Goal: Task Accomplishment & Management: Manage account settings

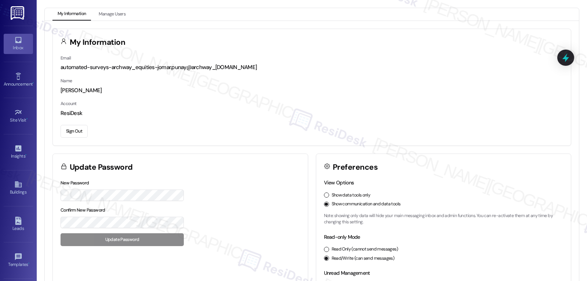
click at [28, 41] on link "Inbox" at bounding box center [18, 44] width 29 height 20
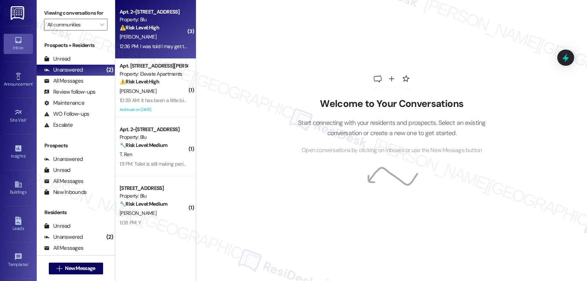
click at [159, 49] on div "12:36 PM: I was told I may get the lock replaced, but I haven't heard anything …" at bounding box center [205, 46] width 170 height 7
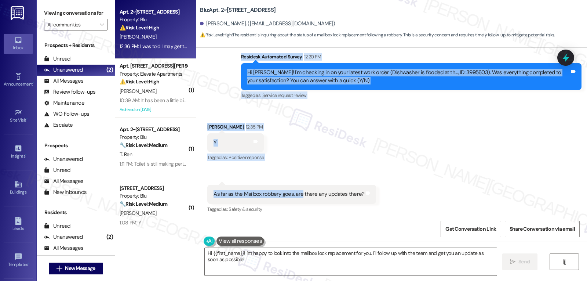
scroll to position [4158, 0]
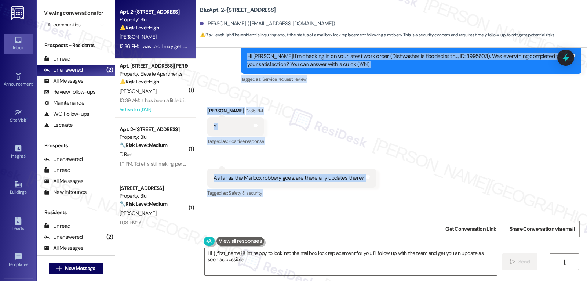
drag, startPoint x: 236, startPoint y: 75, endPoint x: 453, endPoint y: 208, distance: 254.1
click at [453, 208] on div "Lease started [DATE] 8:00 PM Survey, sent via SMS Residesk Automated Survey [DA…" at bounding box center [391, 132] width 391 height 169
copy div "Residesk Automated Survey 12:20 PM Hi [PERSON_NAME]! I'm checking in on your la…"
click at [464, 163] on div "Received via SMS [PERSON_NAME] 12:35 PM Y Tags and notes Tagged as: Positive re…" at bounding box center [391, 172] width 391 height 165
click at [311, 261] on textarea "Hi {{first_name}}! I'm happy to look into the mailbox lock replacement for you.…" at bounding box center [351, 262] width 292 height 28
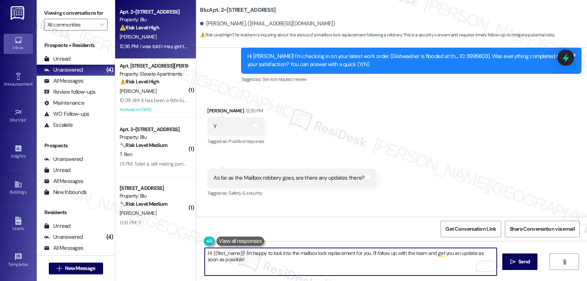
click at [330, 264] on textarea "Hi {{first_name}}! I'm happy to look into the mailbox lock replacement for you.…" at bounding box center [351, 262] width 292 height 28
paste textarea "[PERSON_NAME], I’m glad to hear your dishwasher issue was resolved. I understan…"
type textarea "Hi [PERSON_NAME], I’m glad to hear your dishwasher issue was resolved. I unders…"
click at [566, 65] on div at bounding box center [566, 57] width 22 height 21
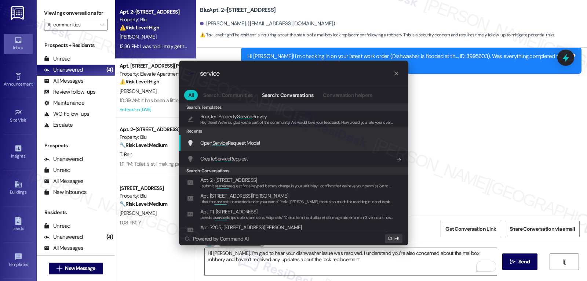
type input "service"
click at [236, 142] on span "Open Service Request Modal" at bounding box center [230, 143] width 60 height 7
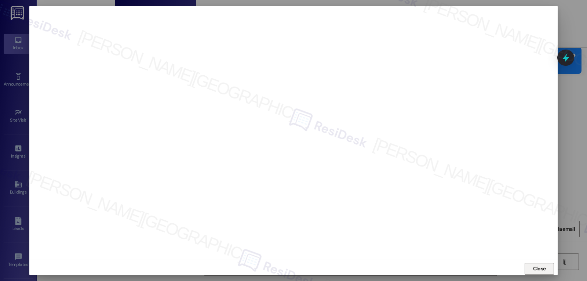
click at [526, 268] on button "Close" at bounding box center [539, 269] width 29 height 12
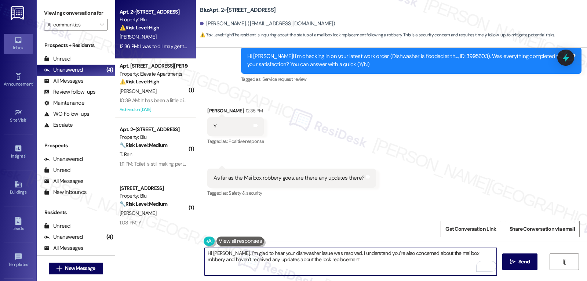
click at [343, 263] on textarea "Hi [PERSON_NAME], I’m glad to hear your dishwasher issue was resolved. I unders…" at bounding box center [351, 262] width 292 height 28
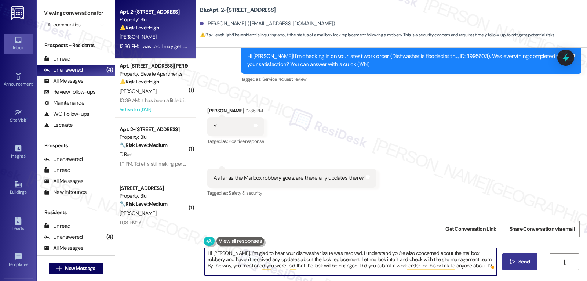
type textarea "Hi [PERSON_NAME], I’m glad to hear your dishwasher issue was resolved. I unders…"
drag, startPoint x: 522, startPoint y: 262, endPoint x: 536, endPoint y: 256, distance: 15.6
click at [524, 262] on span "Send" at bounding box center [524, 262] width 11 height 8
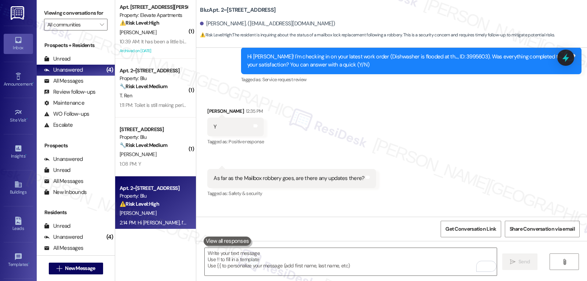
scroll to position [4225, 0]
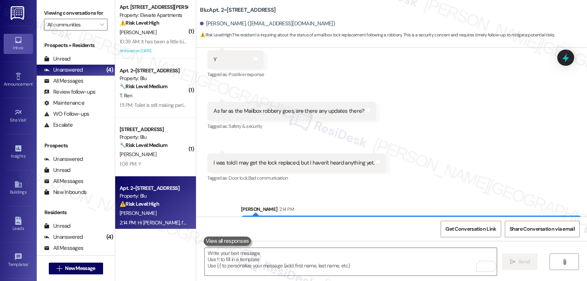
click at [152, 48] on div "Archived on [DATE]" at bounding box center [153, 50] width 69 height 9
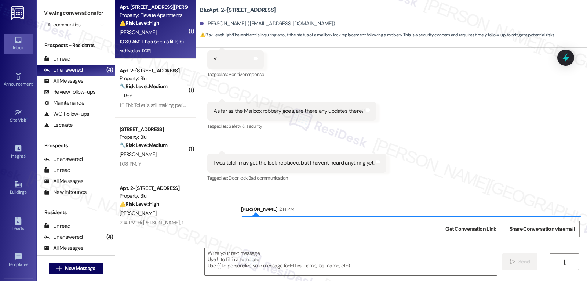
type textarea "Fetching suggested responses. Please feel free to read through the conversation…"
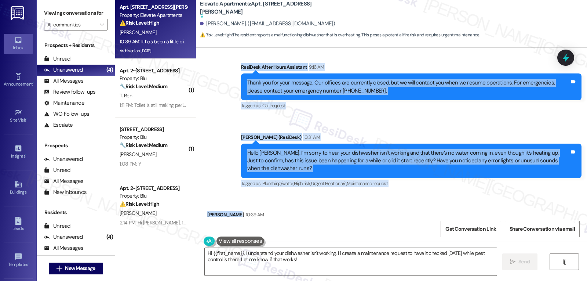
scroll to position [4989, 0]
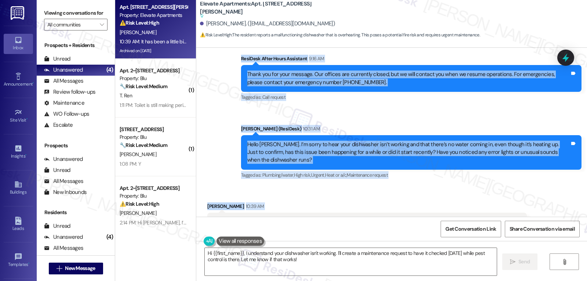
drag, startPoint x: 199, startPoint y: 86, endPoint x: 529, endPoint y: 198, distance: 348.3
click at [529, 198] on div "Lease started [DATE] 8:00 PM Survey, sent via SMS Residesk Automated Survey [DA…" at bounding box center [391, 132] width 391 height 169
copy div "[PERSON_NAME] Question Neutral 9:16 AM Good morning. So now my dishwasher isn't…"
click at [318, 263] on textarea "Hi {{first_name}}, I understand your dishwasher isn't working. I'll create a ma…" at bounding box center [351, 262] width 292 height 28
paste textarea "Thanks for the details, [PERSON_NAME]."
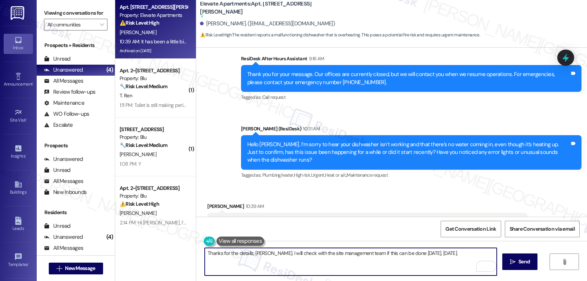
click at [266, 252] on textarea "Thanks for the details, [PERSON_NAME]. I will check with the site management te…" at bounding box center [351, 262] width 292 height 28
drag, startPoint x: 243, startPoint y: 259, endPoint x: 304, endPoint y: 262, distance: 60.6
click at [304, 262] on textarea "Thanks for the details, [PERSON_NAME]. I can't guarantee that the technician ca…" at bounding box center [351, 262] width 292 height 28
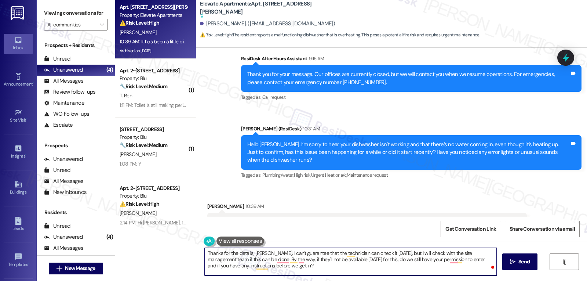
click at [263, 253] on textarea "Thanks for the details, [PERSON_NAME]. I can't guarantee that the technician ca…" at bounding box center [351, 262] width 292 height 28
click at [363, 271] on textarea "Thanks for the details, [PERSON_NAME]. So sorry to hear that. I can't guarantee…" at bounding box center [351, 262] width 292 height 28
type textarea "Thanks for the details, [PERSON_NAME]. So sorry to hear that. I can't guarantee…"
click at [512, 265] on span " Send" at bounding box center [520, 262] width 23 height 8
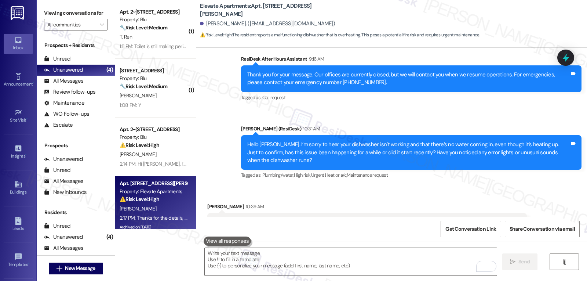
scroll to position [5034, 0]
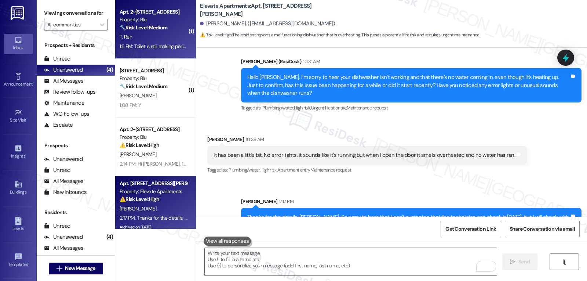
click at [147, 31] on div "🔧 Risk Level: Medium The resident is reporting that a previous maintenance requ…" at bounding box center [154, 28] width 68 height 8
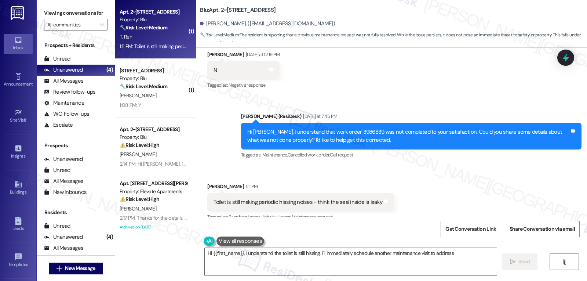
scroll to position [228, 0]
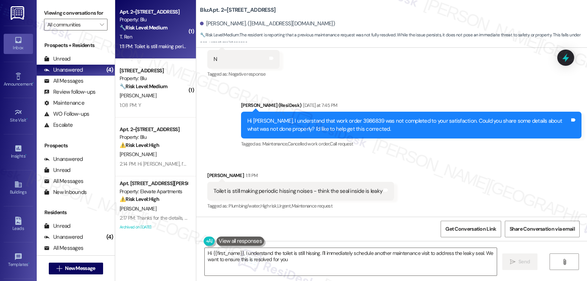
type textarea "Hi {{first_name}}, I understand the toilet is still hissing. I'll immediately s…"
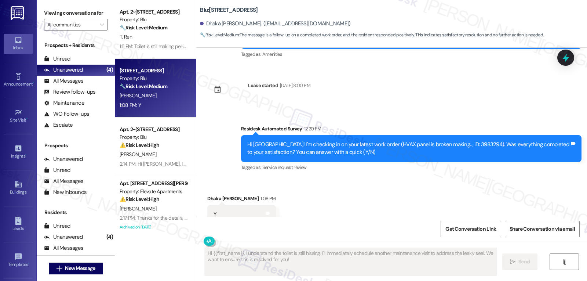
scroll to position [941, 0]
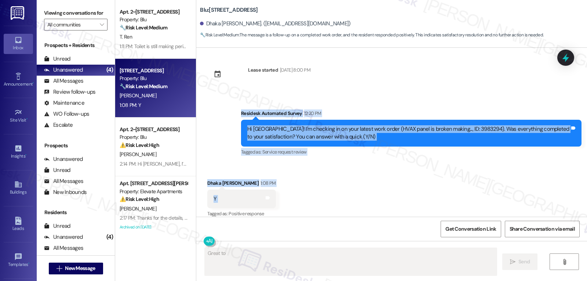
drag, startPoint x: 236, startPoint y: 106, endPoint x: 289, endPoint y: 199, distance: 107.1
click at [289, 199] on div "Survey, sent via SMS Residesk Automated Survey [DATE] 12:23 PM Hi [GEOGRAPHIC_D…" at bounding box center [391, 132] width 391 height 169
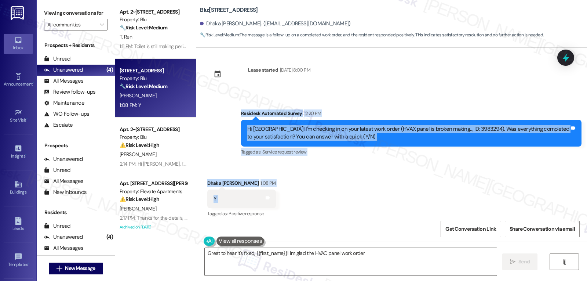
type textarea "Great to hear it's fixed, {{first_name}}! I'm glad the HVAC panel work order was"
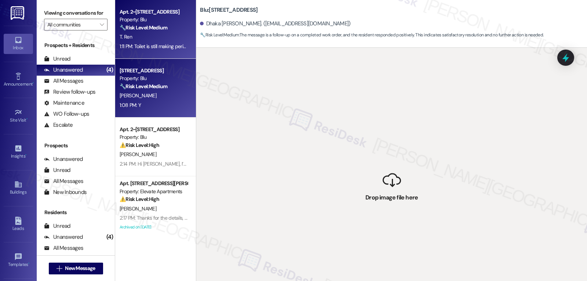
click at [153, 33] on div "T. Ren" at bounding box center [153, 36] width 69 height 9
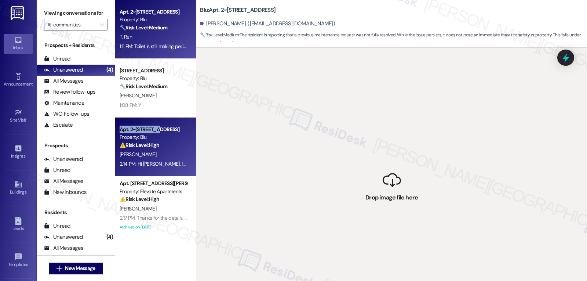
drag, startPoint x: 155, startPoint y: 101, endPoint x: 152, endPoint y: 120, distance: 19.6
click at [152, 120] on div "Apt. 2~0128, [STREET_ADDRESS] Property: Blu 🔧 Risk Level: Medium The resident i…" at bounding box center [155, 117] width 81 height 235
click at [154, 159] on div "2:14 PM: Hi [PERSON_NAME], I’m glad to hear your dishwasher issue was resolved.…" at bounding box center [153, 163] width 69 height 9
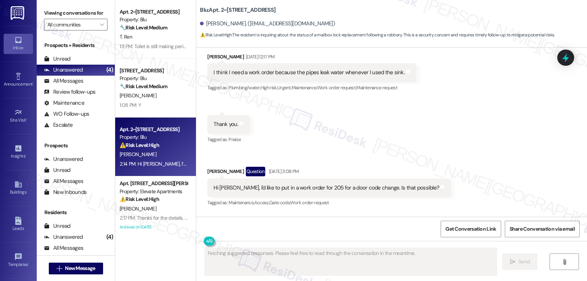
type textarea "Fetching suggested responses. Please feel free to read through the conversation…"
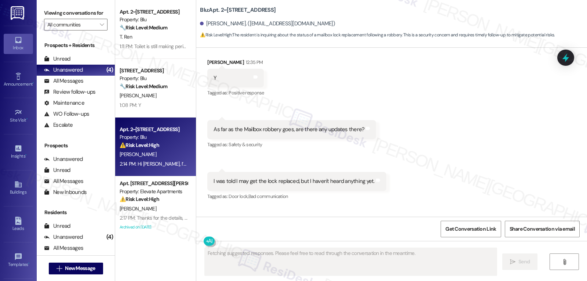
scroll to position [4236, 0]
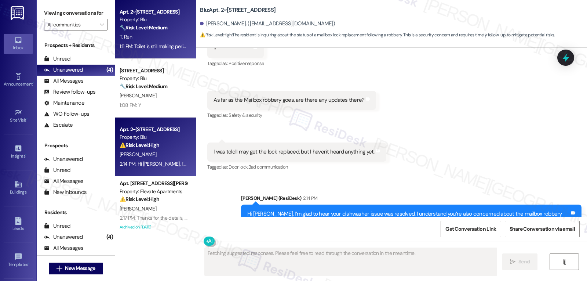
click at [127, 32] on div "Apt. 2~0128, [STREET_ADDRESS] Property: Blu 🔧 Risk Level: Medium The resident i…" at bounding box center [153, 19] width 69 height 25
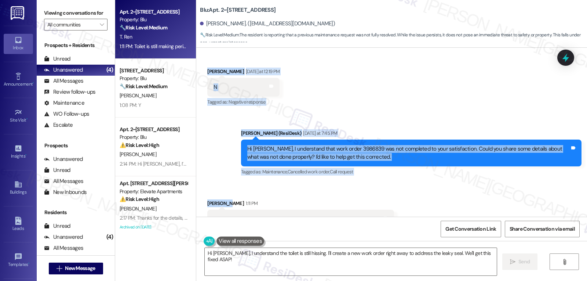
scroll to position [228, 0]
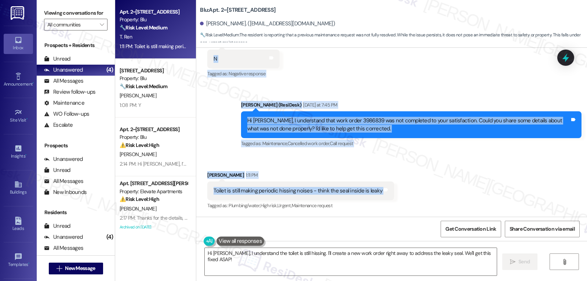
drag, startPoint x: 237, startPoint y: 121, endPoint x: 453, endPoint y: 199, distance: 229.7
click at [453, 199] on div "WO Lease started [DATE] 8:00 PM Show details Survey, sent via SMS Residesk Auto…" at bounding box center [391, 132] width 391 height 169
copy div "Residesk Automated Survey [DATE] at 12:18 PM Hi [PERSON_NAME]! I'm checking in …"
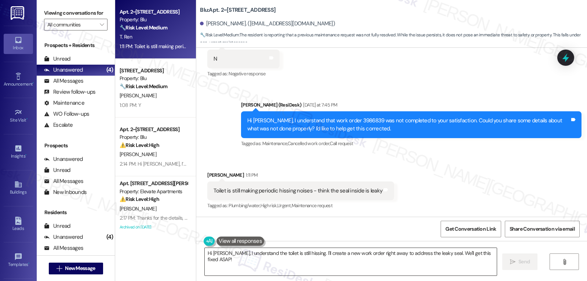
click at [336, 271] on textarea "Hi [PERSON_NAME], I understand the toilet is still hissing. I'll create a new w…" at bounding box center [351, 262] width 292 height 28
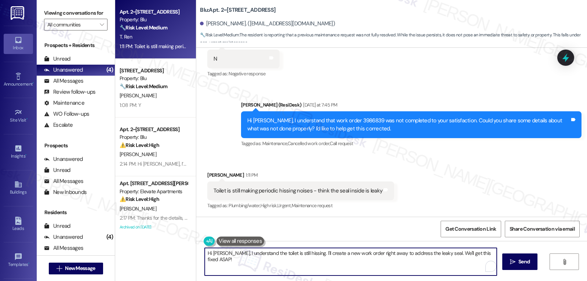
paste textarea "Residesk Automated Survey [DATE] at 12:18 PM Hi [PERSON_NAME]! I'm checking in …"
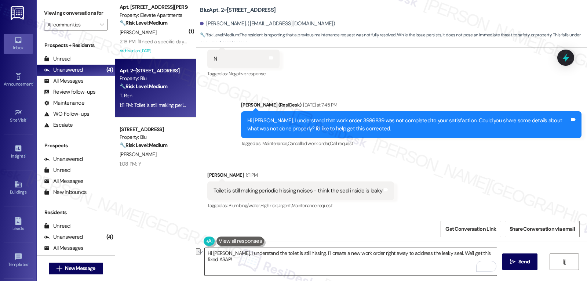
click at [320, 259] on textarea "Hi [PERSON_NAME], I understand the toilet is still hissing. I'll create a new w…" at bounding box center [351, 262] width 292 height 28
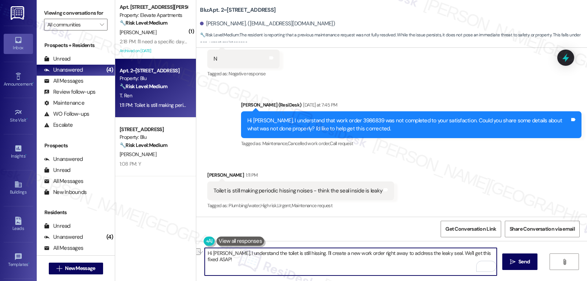
paste textarea "thanks for letting me know"
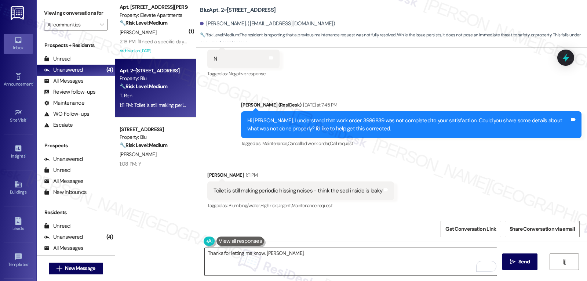
click at [299, 256] on textarea "Thanks for letting me know, [PERSON_NAME]." at bounding box center [351, 262] width 292 height 28
paste textarea "Has the noise been constant since the repair attempt, or does it come and go?"
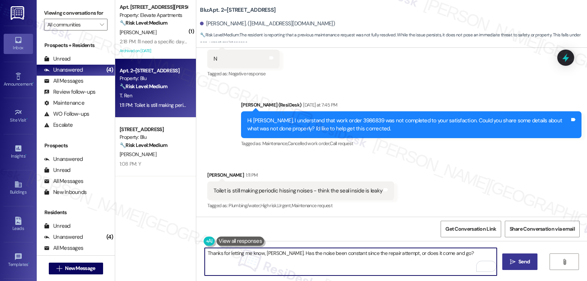
type textarea "Thanks for letting me know, [PERSON_NAME]. Has the noise been constant since th…"
click at [528, 266] on button " Send" at bounding box center [521, 261] width 36 height 17
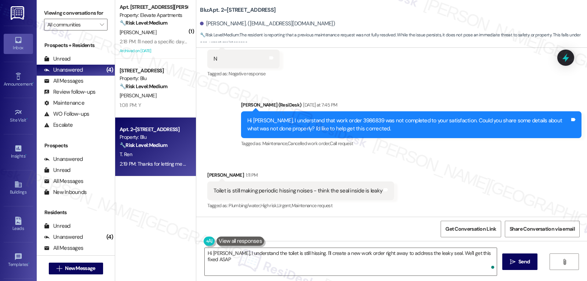
type textarea "Hi [PERSON_NAME], I understand the toilet is still hissing. I'll create a new w…"
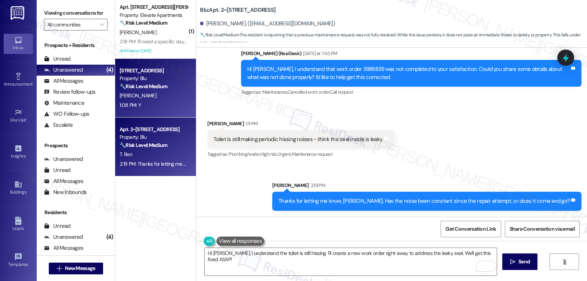
click at [129, 89] on strong "🔧 Risk Level: Medium" at bounding box center [144, 86] width 48 height 7
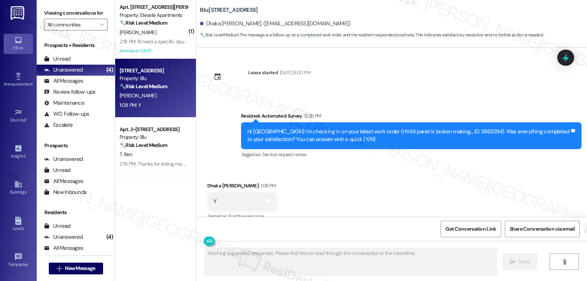
scroll to position [941, 0]
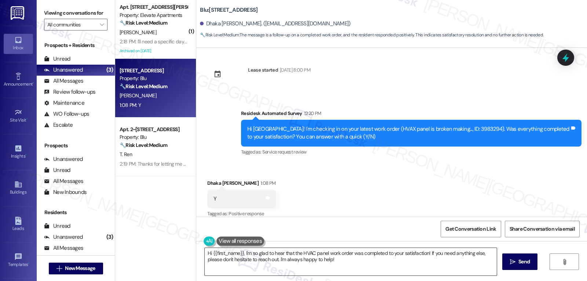
click at [366, 265] on textarea "Hi {{first_name}}, I'm so glad to hear that the HVAC panel work order was compl…" at bounding box center [351, 262] width 292 height 28
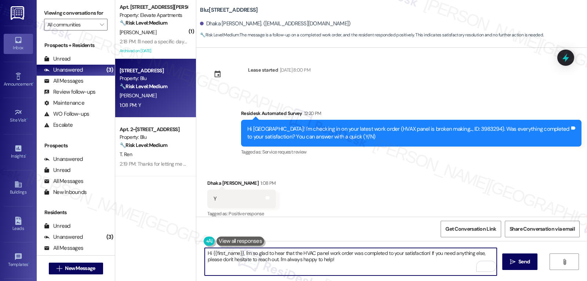
drag, startPoint x: 275, startPoint y: 260, endPoint x: 282, endPoint y: 260, distance: 7.7
click at [282, 260] on textarea "Hi {{first_name}}, I'm so glad to hear that the HVAC panel work order was compl…" at bounding box center [351, 262] width 292 height 28
click at [345, 262] on textarea "Hi {{first_name}}, I'm so glad to hear that the HVAC panel work order was compl…" at bounding box center [351, 262] width 292 height 28
type textarea "Hi {{first_name}}, I'm so glad to hear that the HVAC panel work order was compl…"
click at [523, 262] on span "Send" at bounding box center [524, 262] width 11 height 8
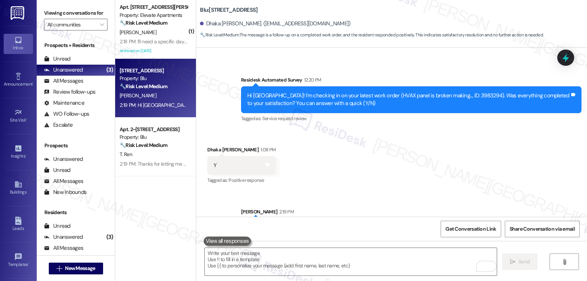
scroll to position [1001, 0]
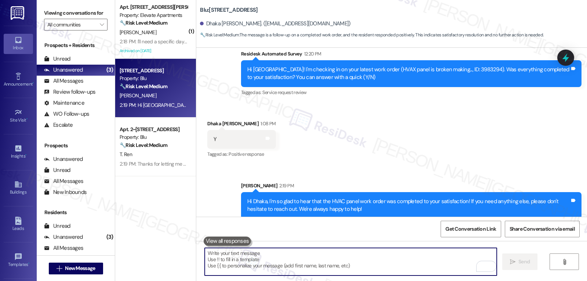
click at [285, 263] on textarea "To enrich screen reader interactions, please activate Accessibility in Grammarl…" at bounding box center [351, 262] width 292 height 28
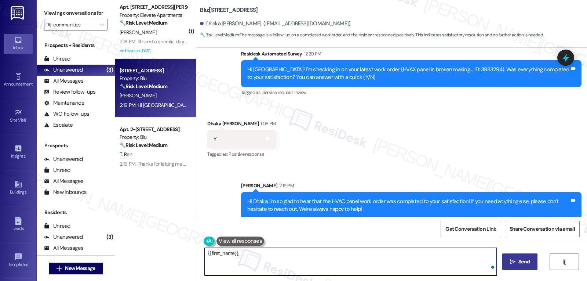
paste textarea "how are things going at {{property}}? Has it been everything you were looking f…"
type textarea "{{first_name}}, how are things going at {{property}}? Has it been everything yo…"
click at [504, 258] on button " Send" at bounding box center [521, 261] width 36 height 17
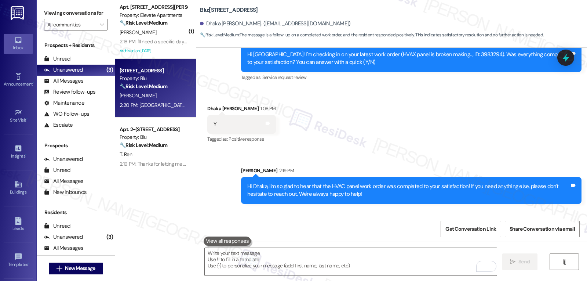
scroll to position [1052, 0]
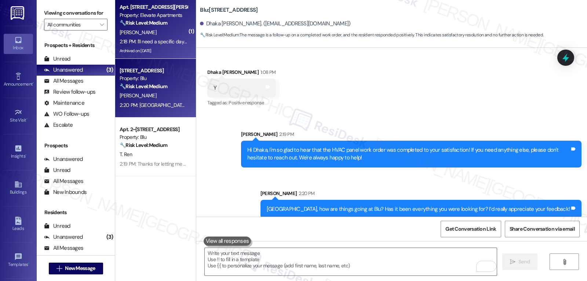
click at [165, 37] on div "2:18 PM: I'll need a specific day so I can make sure my dog is put away. 2:18 P…" at bounding box center [153, 41] width 69 height 9
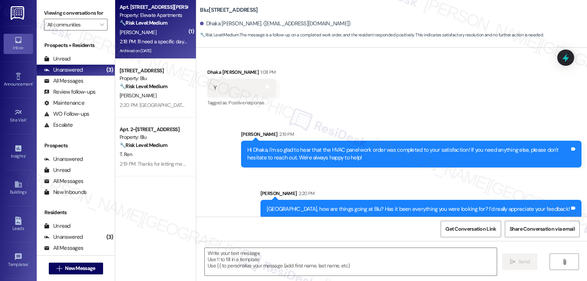
type textarea "Fetching suggested responses. Please feel free to read through the conversation…"
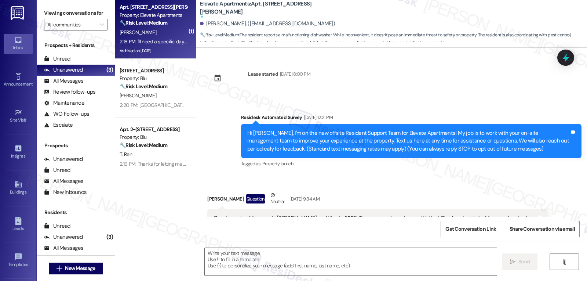
scroll to position [5128, 0]
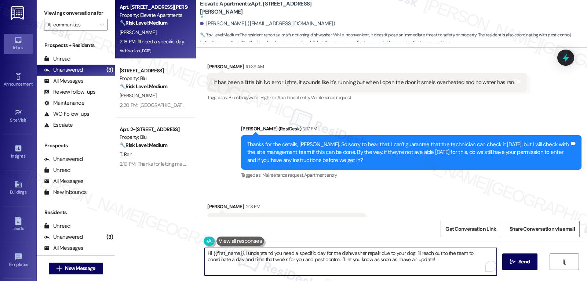
click at [243, 269] on textarea "Hi {{first_name}}, I understand you need a specific day for the dishwasher repa…" at bounding box center [351, 262] width 292 height 28
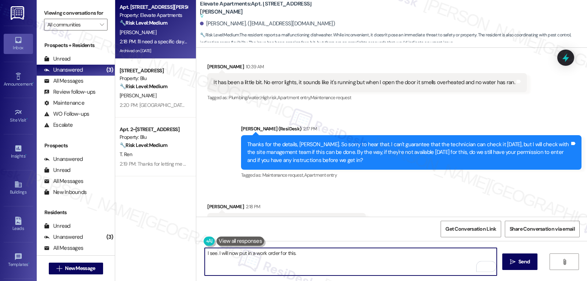
scroll to position [4981, 0]
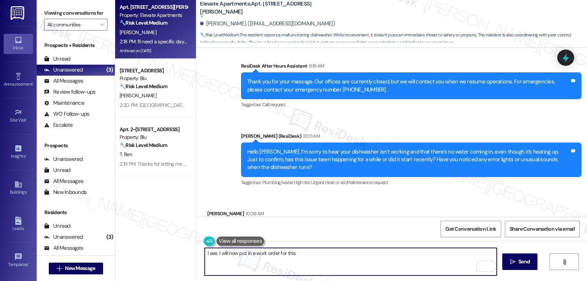
click at [212, 253] on textarea "I see. I will now put in a work order for this." at bounding box center [351, 262] width 292 height 28
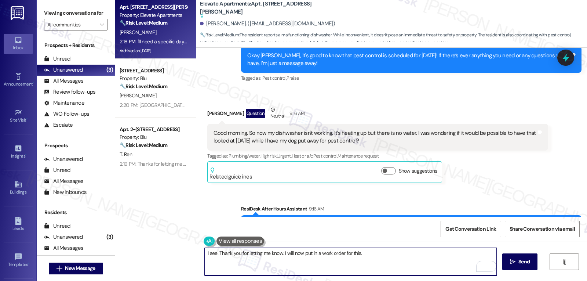
scroll to position [4834, 0]
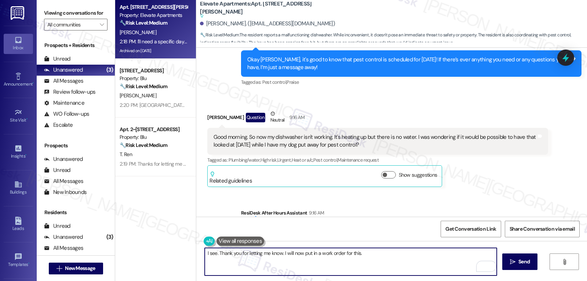
click at [370, 257] on textarea "I see. Thank you for letting me know. I will now put in a work order for this." at bounding box center [351, 262] width 292 height 28
click at [353, 255] on textarea "I see. Thank you for letting me know. I will now put in a work order for this." at bounding box center [351, 262] width 292 height 28
click at [396, 261] on textarea "I see. Thank you for letting me know. I will now put in a work order for the di…" at bounding box center [351, 262] width 292 height 28
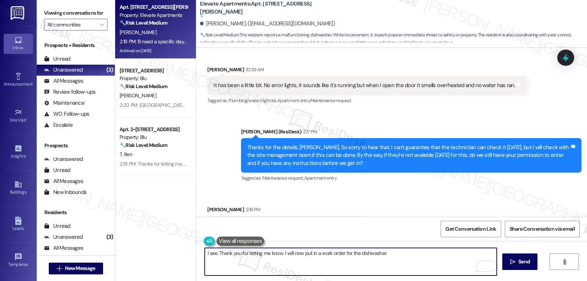
scroll to position [5128, 0]
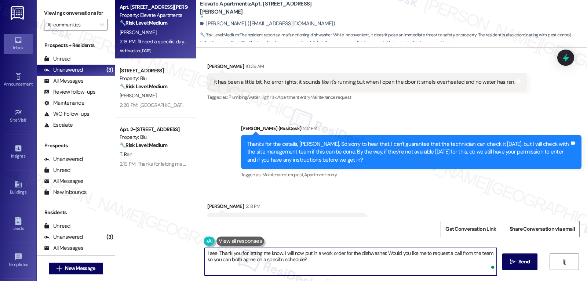
type textarea "I see. Thank you for letting me know. I will now put in a work order for the di…"
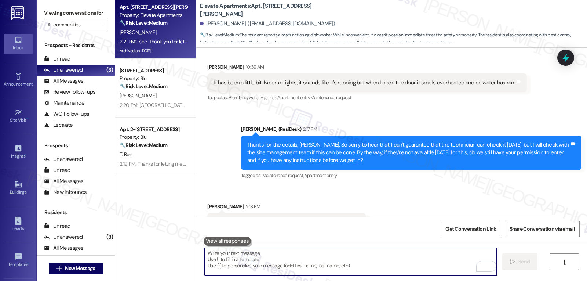
scroll to position [5166, 0]
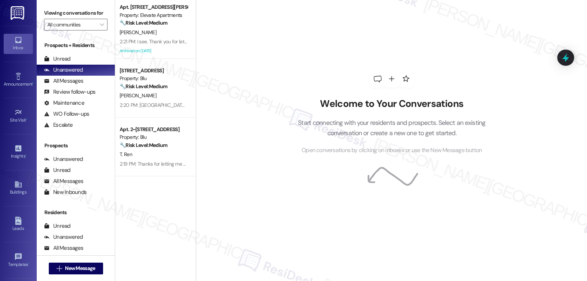
drag, startPoint x: 279, startPoint y: 51, endPoint x: 287, endPoint y: 56, distance: 9.0
click at [282, 51] on div "Welcome to Your Conversations Start connecting with your residents and prospect…" at bounding box center [392, 112] width 220 height 225
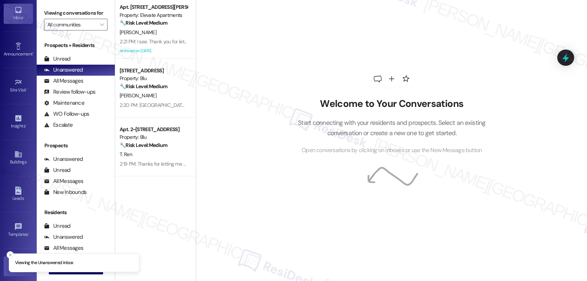
scroll to position [69, 0]
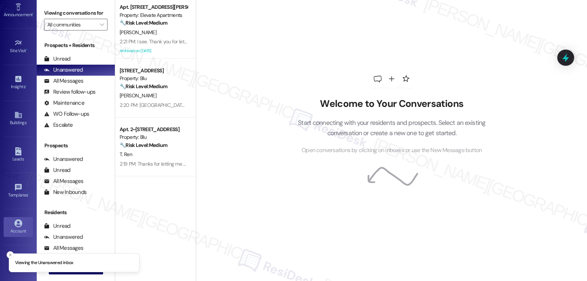
click at [22, 229] on div "Account" at bounding box center [18, 230] width 37 height 7
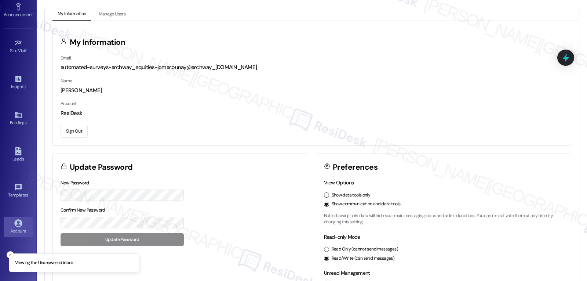
click at [83, 133] on button "Sign Out" at bounding box center [74, 131] width 27 height 13
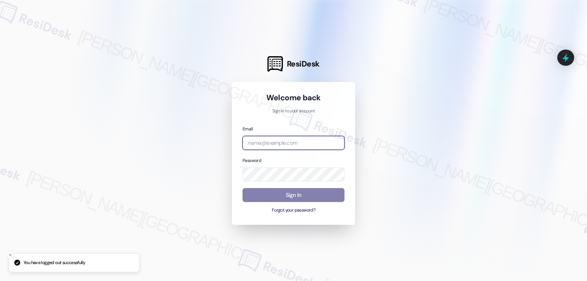
click at [260, 147] on input "email" at bounding box center [294, 143] width 102 height 14
click at [287, 138] on input "email" at bounding box center [294, 143] width 102 height 14
paste input "automated-surveys-birchstone_residential-jomar.punay@birchstone_residential.com"
type input "automated-surveys-birchstone_residential-jomar.punay@birchstone_residential.com"
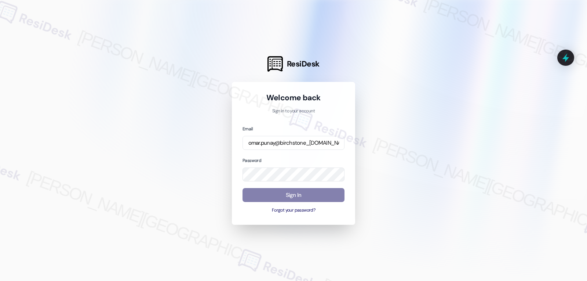
scroll to position [0, 0]
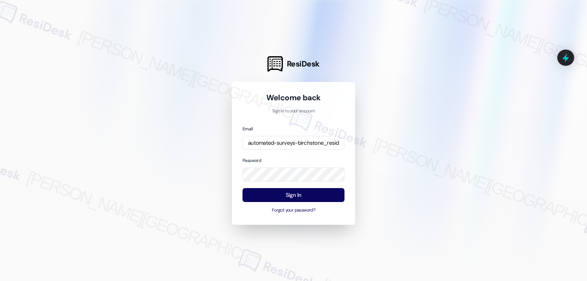
click at [146, 140] on div at bounding box center [293, 140] width 587 height 281
click at [287, 195] on button "Sign In" at bounding box center [294, 195] width 102 height 14
